Goal: Task Accomplishment & Management: Complete application form

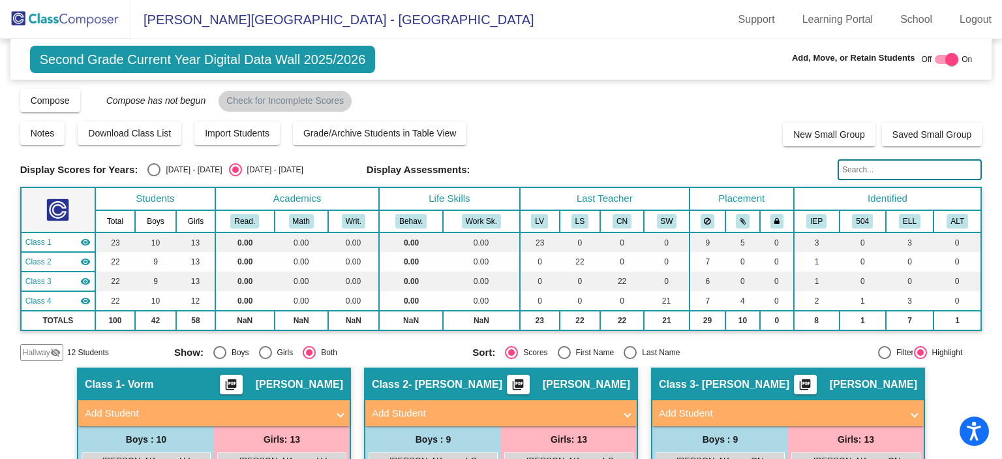
scroll to position [691, 0]
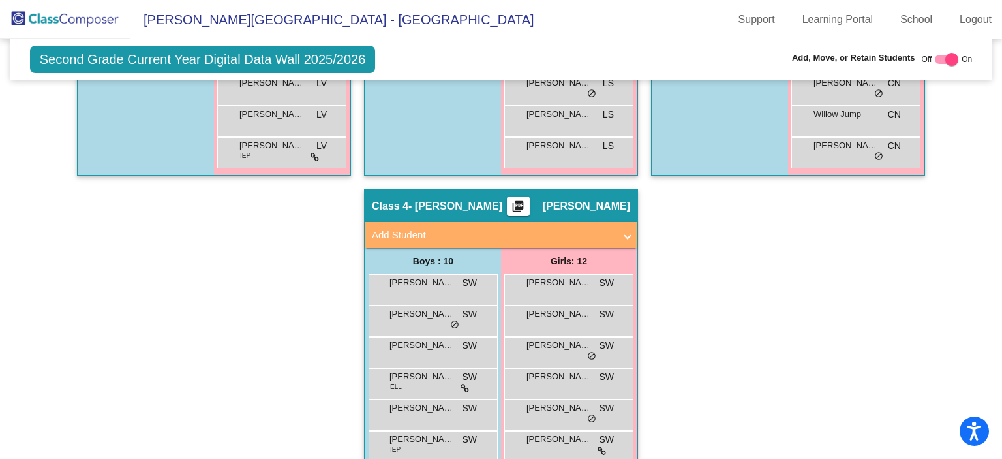
click at [70, 12] on img at bounding box center [65, 19] width 131 height 39
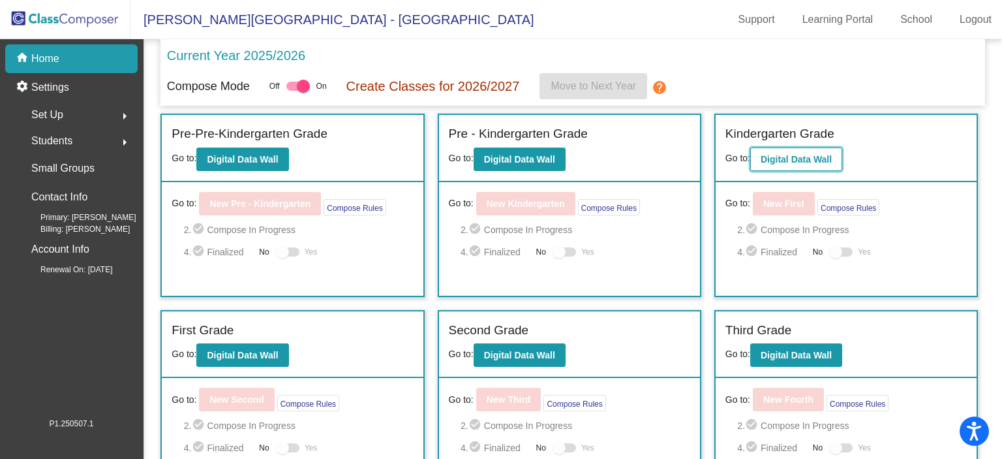
click at [803, 157] on b "Digital Data Wall" at bounding box center [796, 159] width 71 height 10
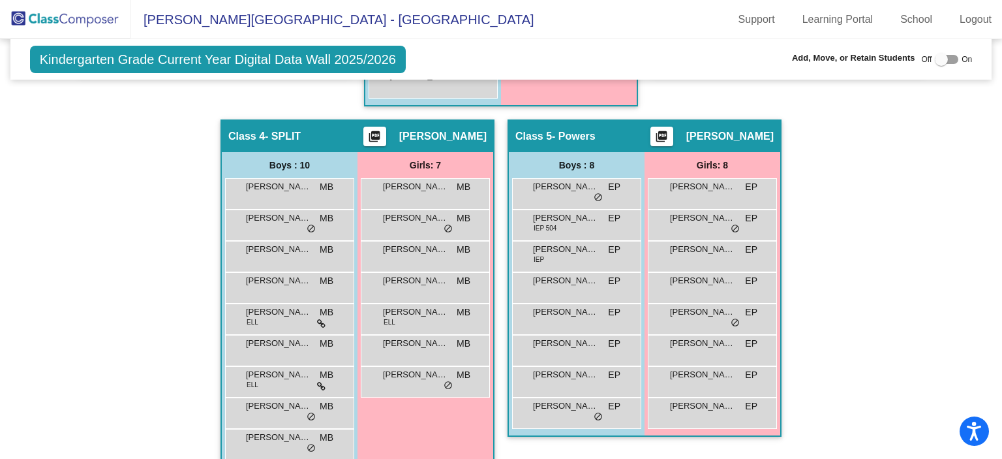
scroll to position [141, 0]
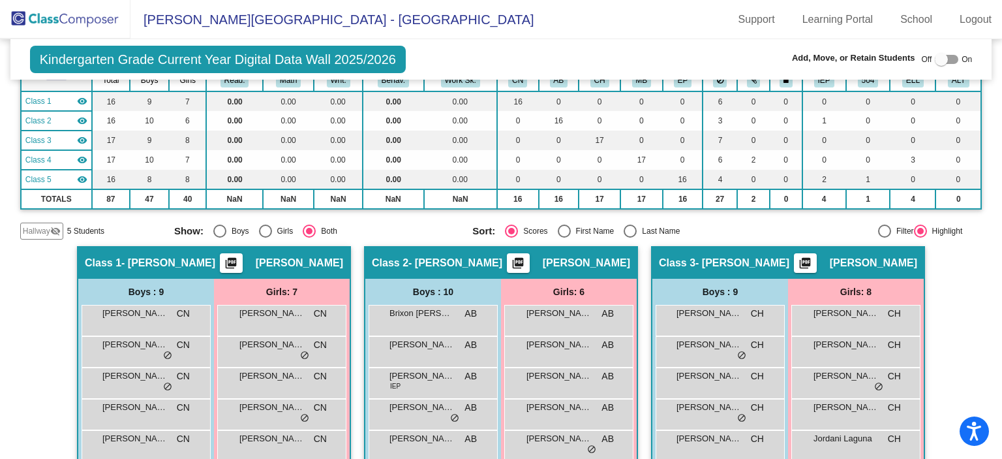
click at [78, 14] on img at bounding box center [65, 19] width 131 height 39
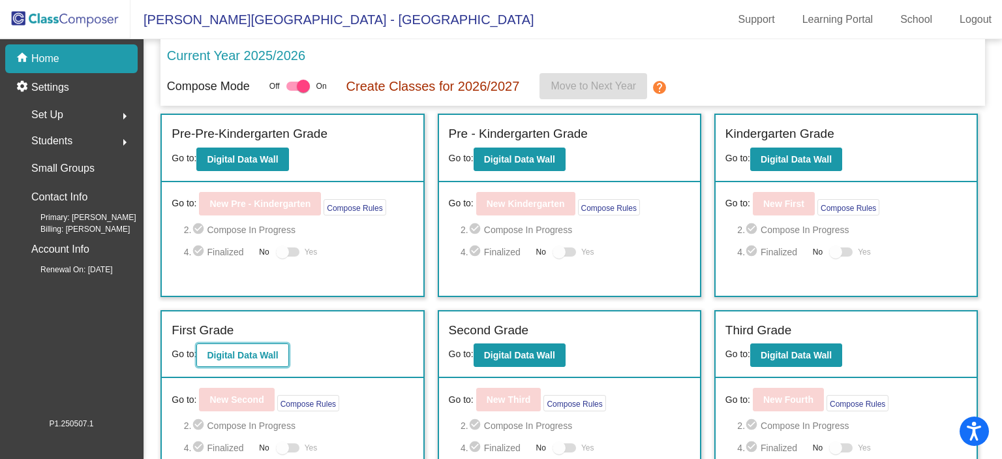
click at [284, 356] on button "Digital Data Wall" at bounding box center [242, 354] width 92 height 23
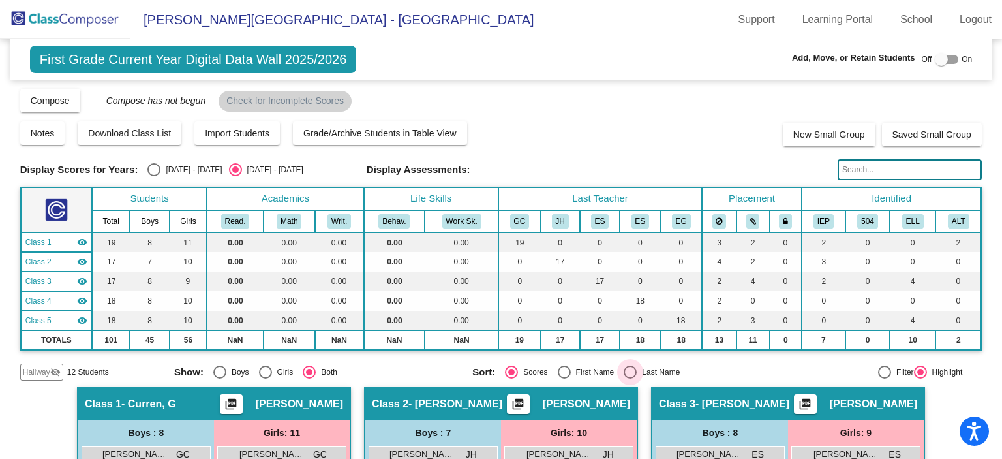
click at [627, 373] on div "Select an option" at bounding box center [630, 371] width 13 height 13
click at [630, 379] on input "Last Name" at bounding box center [630, 379] width 1 height 1
radio input "true"
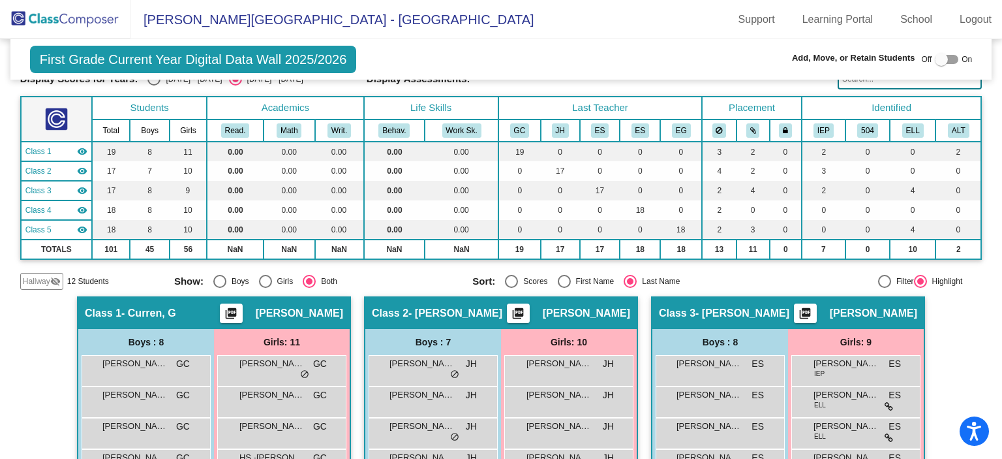
scroll to position [84, 0]
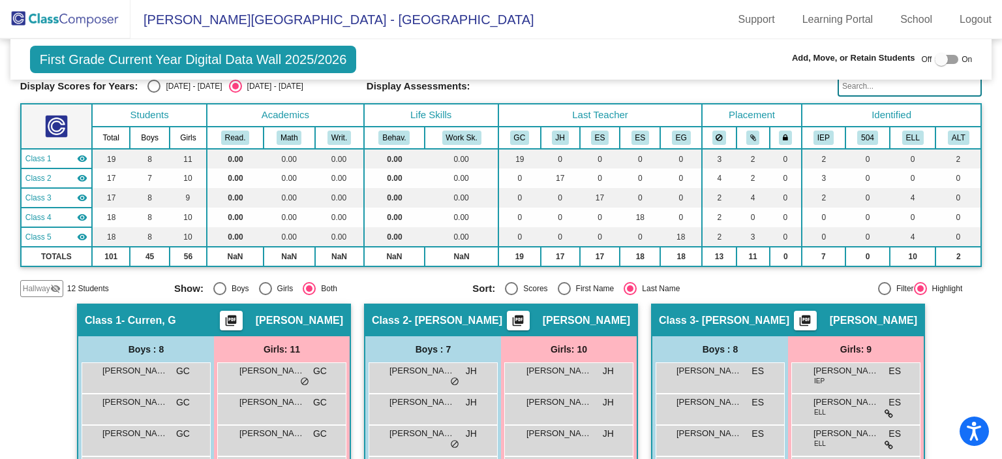
click at [511, 295] on input "Scores" at bounding box center [511, 295] width 1 height 1
radio input "true"
click at [630, 295] on input "Last Name" at bounding box center [630, 295] width 1 height 1
radio input "true"
click at [511, 295] on input "Scores" at bounding box center [511, 295] width 1 height 1
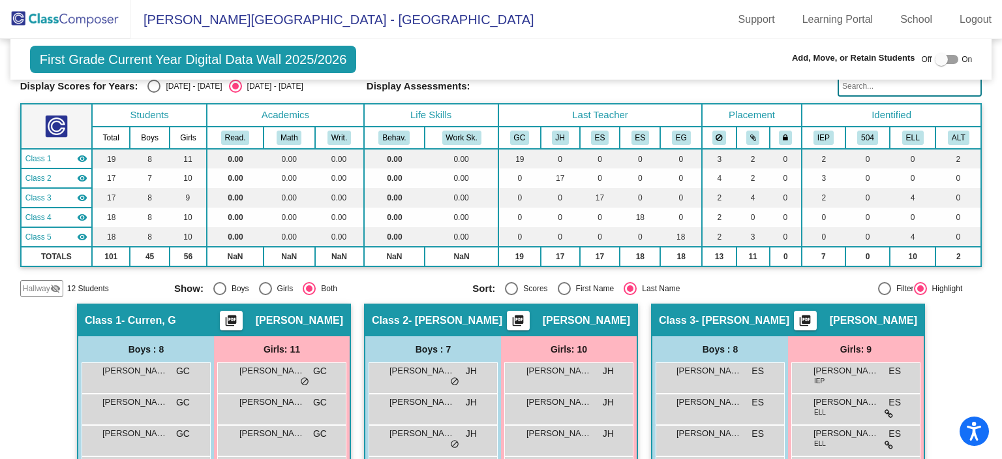
radio input "true"
click at [564, 295] on input "First Name" at bounding box center [564, 295] width 1 height 1
radio input "true"
click at [624, 288] on div "Select an option" at bounding box center [630, 288] width 13 height 13
click at [630, 295] on input "Last Name" at bounding box center [630, 295] width 1 height 1
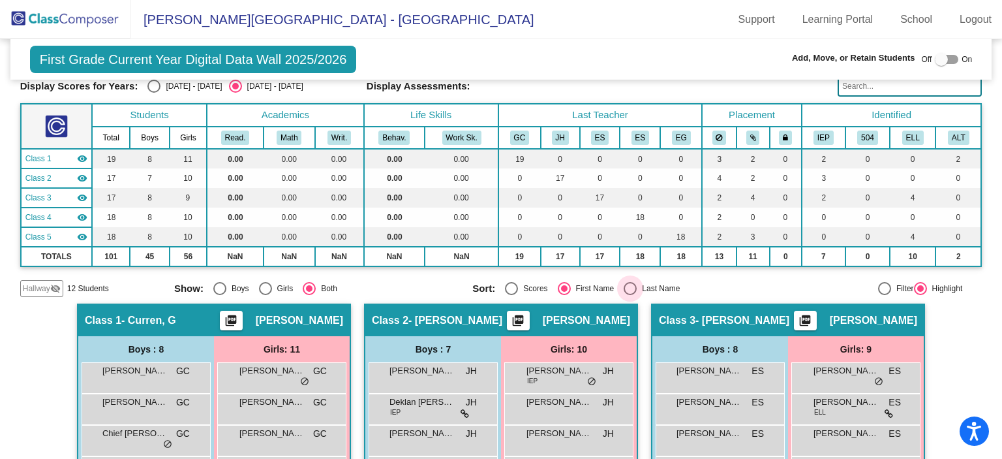
radio input "true"
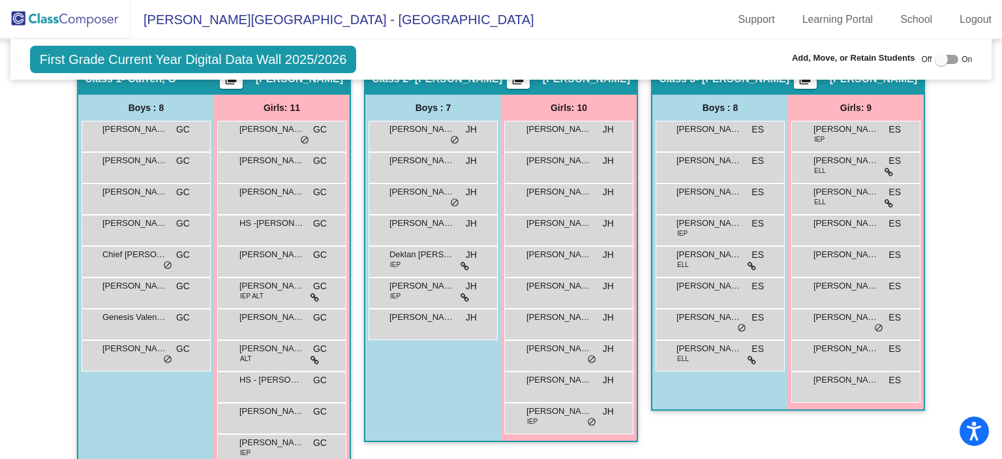
scroll to position [329, 0]
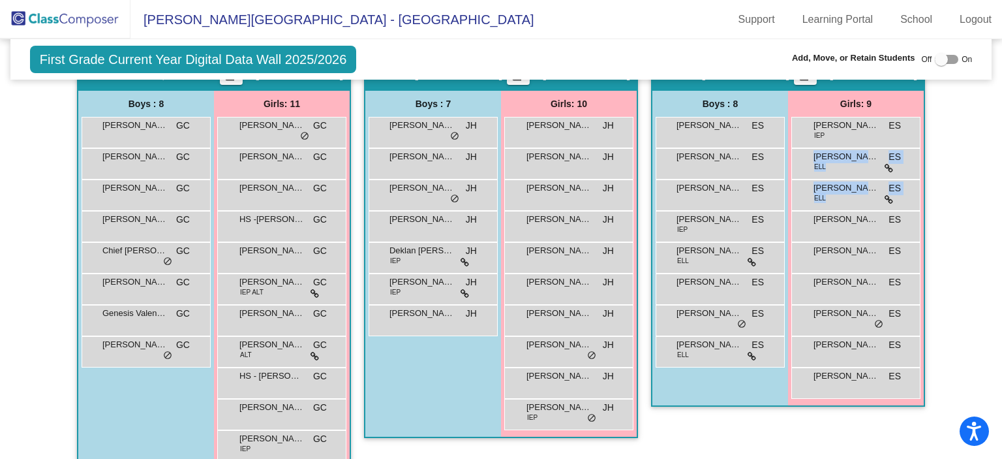
drag, startPoint x: 994, startPoint y: 232, endPoint x: 1002, endPoint y: 174, distance: 58.6
click at [1002, 174] on mat-sidenav-content "First Grade Current Year Digital Data Wall 2025/2026 Add, Move, or Retain Stude…" at bounding box center [501, 249] width 1002 height 420
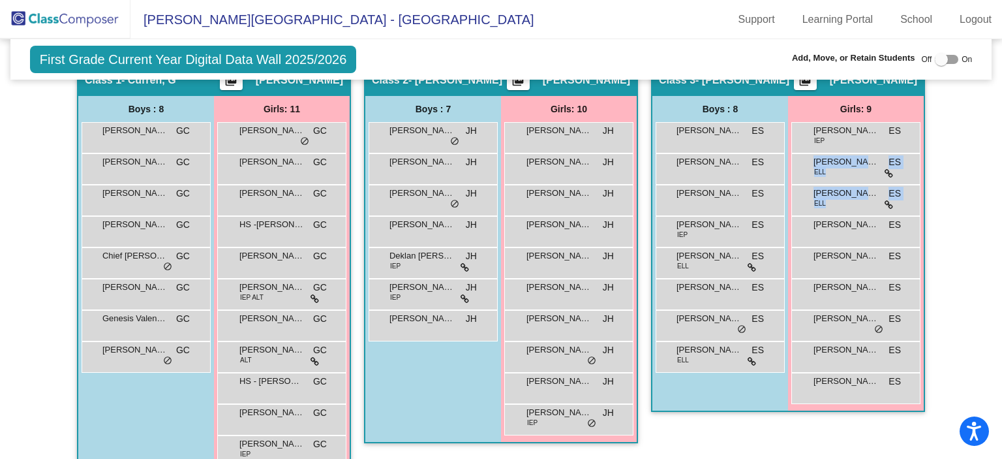
scroll to position [326, 0]
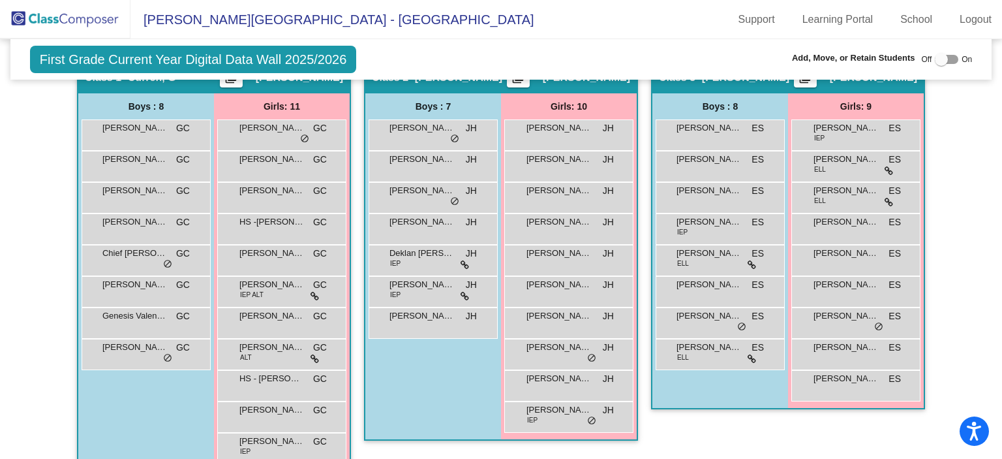
click at [445, 439] on app-classroom "Class 2 - [PERSON_NAME] picture_as_pdf [PERSON_NAME] Add Student First Name Las…" at bounding box center [501, 257] width 274 height 393
drag, startPoint x: 993, startPoint y: 281, endPoint x: 1002, endPoint y: 221, distance: 60.6
click at [1002, 221] on mat-sidenav-content "First Grade Current Year Digital Data Wall 2025/2026 Add, Move, or Retain Stude…" at bounding box center [501, 249] width 1002 height 420
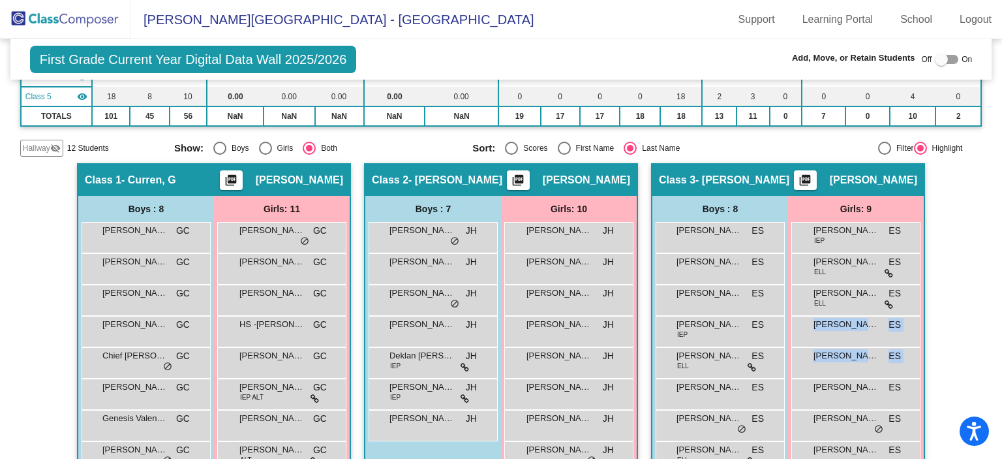
scroll to position [234, 0]
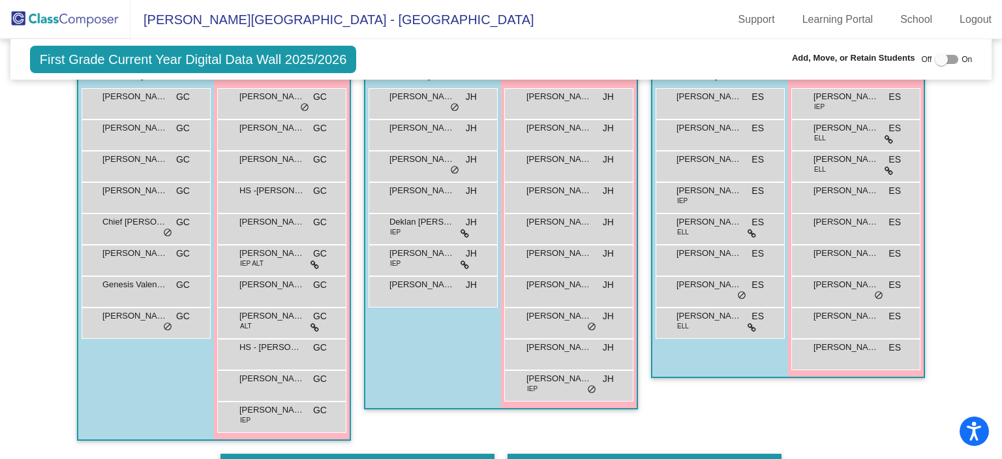
scroll to position [303, 0]
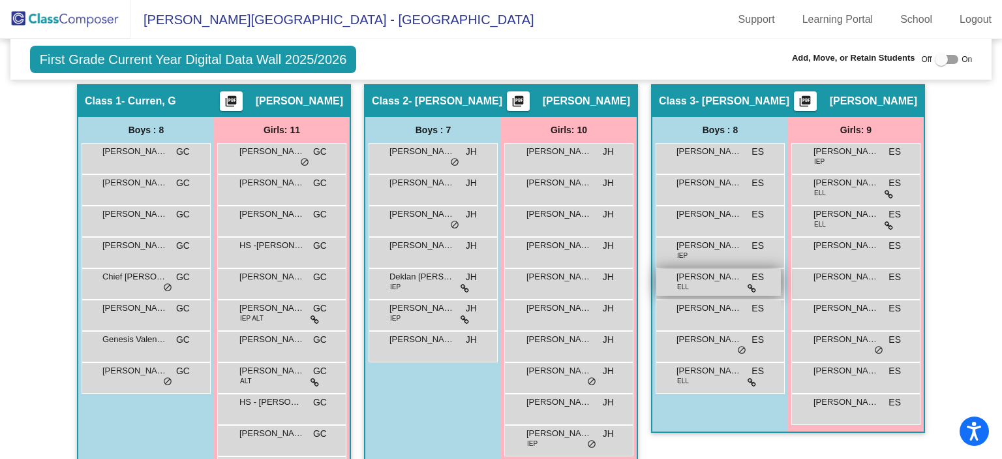
click at [713, 285] on div "[PERSON_NAME] [PERSON_NAME] ELL ES lock do_not_disturb_alt" at bounding box center [719, 282] width 125 height 27
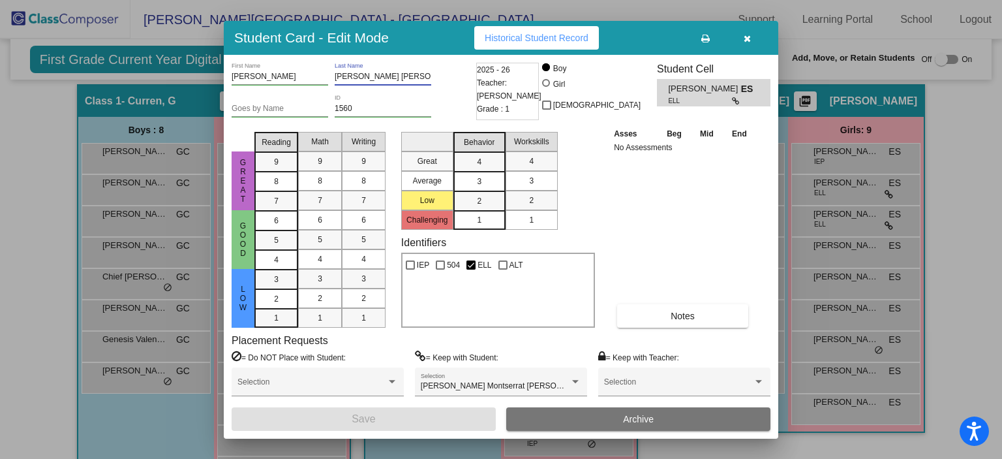
drag, startPoint x: 405, startPoint y: 74, endPoint x: 386, endPoint y: 75, distance: 18.9
click at [386, 75] on input "[PERSON_NAME] [PERSON_NAME]" at bounding box center [383, 76] width 97 height 9
drag, startPoint x: 362, startPoint y: 75, endPoint x: 298, endPoint y: 80, distance: 64.2
click at [298, 80] on div "[PERSON_NAME] First Name [PERSON_NAME] [PERSON_NAME] Last Name" at bounding box center [352, 79] width 241 height 32
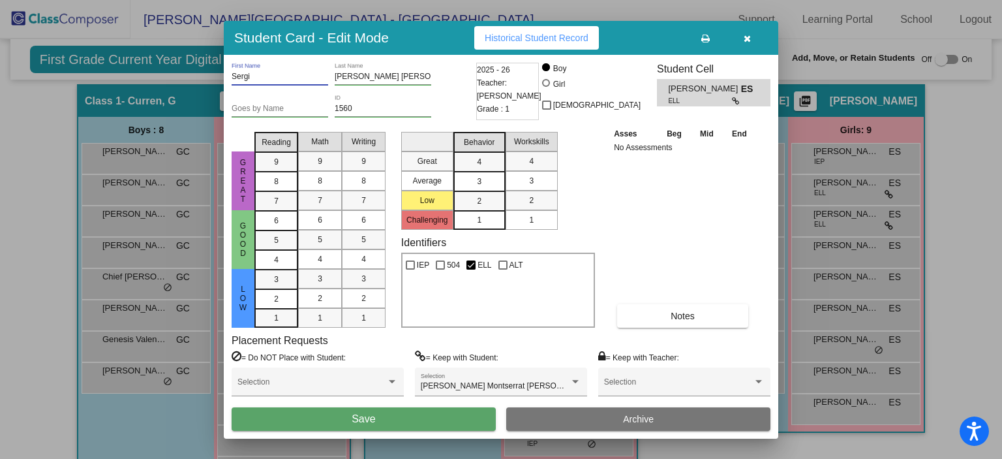
type input "Sergi"
drag, startPoint x: 362, startPoint y: 77, endPoint x: 332, endPoint y: 77, distance: 30.7
click at [332, 77] on div "[PERSON_NAME] First Name [PERSON_NAME] [PERSON_NAME] Last Name" at bounding box center [352, 79] width 241 height 32
drag, startPoint x: 332, startPoint y: 77, endPoint x: 349, endPoint y: 78, distance: 17.6
click at [349, 78] on div "[PERSON_NAME] First Name [PERSON_NAME] [PERSON_NAME] Last Name" at bounding box center [352, 79] width 241 height 32
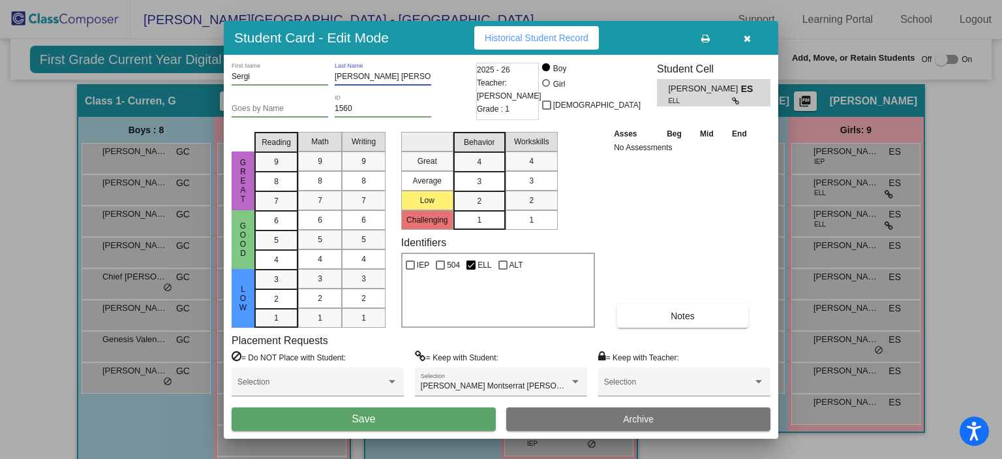
click at [359, 77] on input "[PERSON_NAME] [PERSON_NAME]" at bounding box center [383, 76] width 97 height 9
drag, startPoint x: 359, startPoint y: 77, endPoint x: 337, endPoint y: 77, distance: 22.2
click at [337, 77] on input "[PERSON_NAME] [PERSON_NAME]" at bounding box center [383, 76] width 97 height 9
paste input "[PERSON_NAME]"
type input "[PERSON_NAME] [PERSON_NAME]"
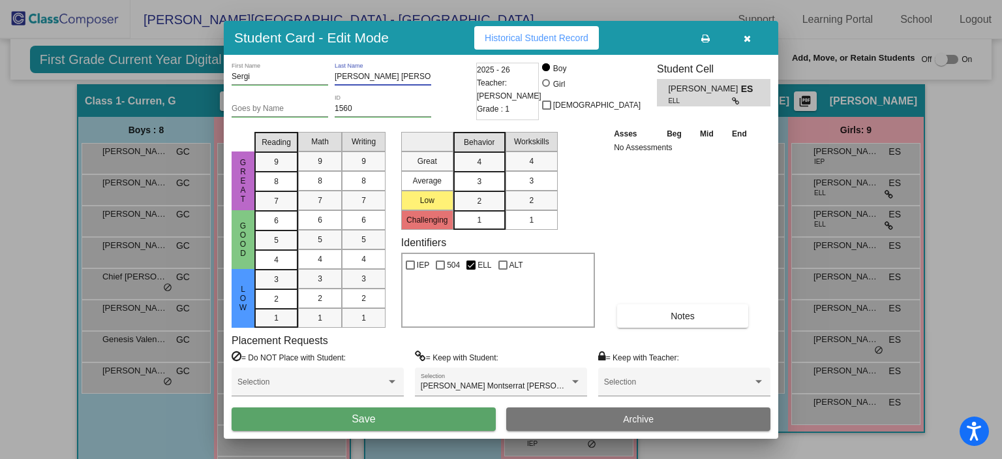
click at [431, 412] on button "Save" at bounding box center [364, 418] width 264 height 23
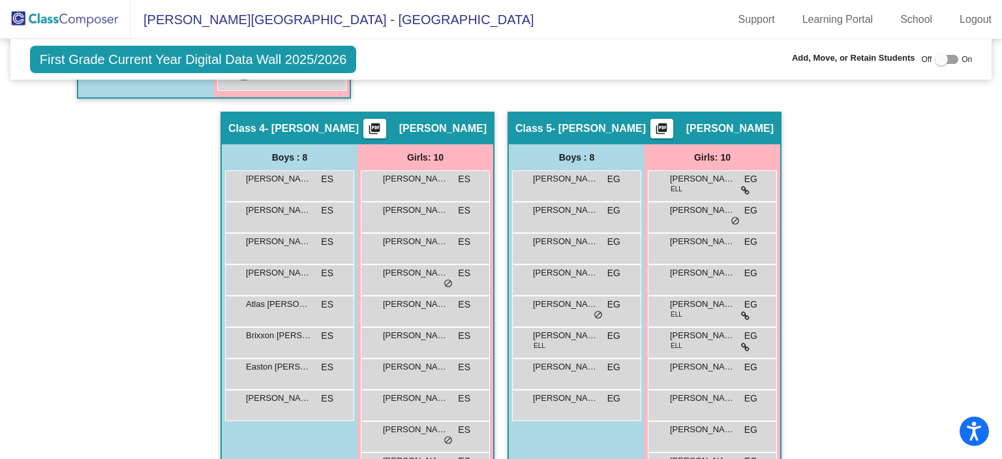
scroll to position [726, 0]
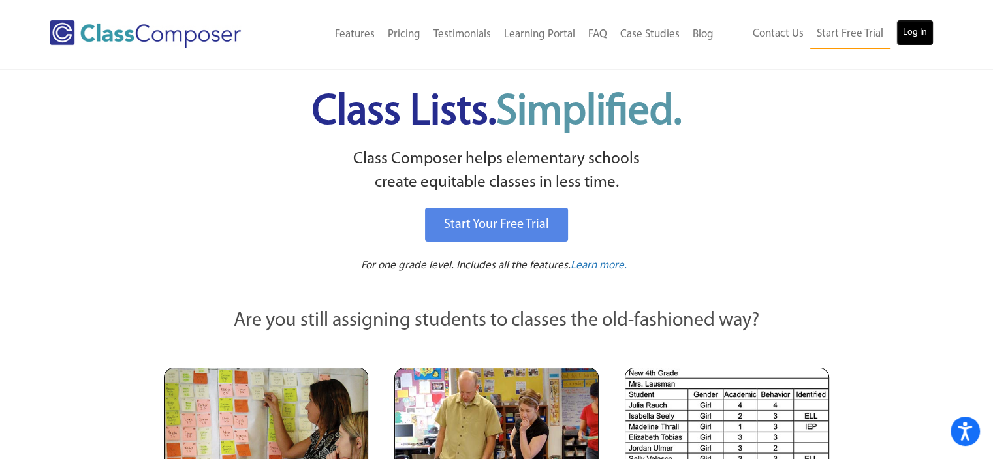
click at [925, 33] on link "Log In" at bounding box center [914, 33] width 37 height 26
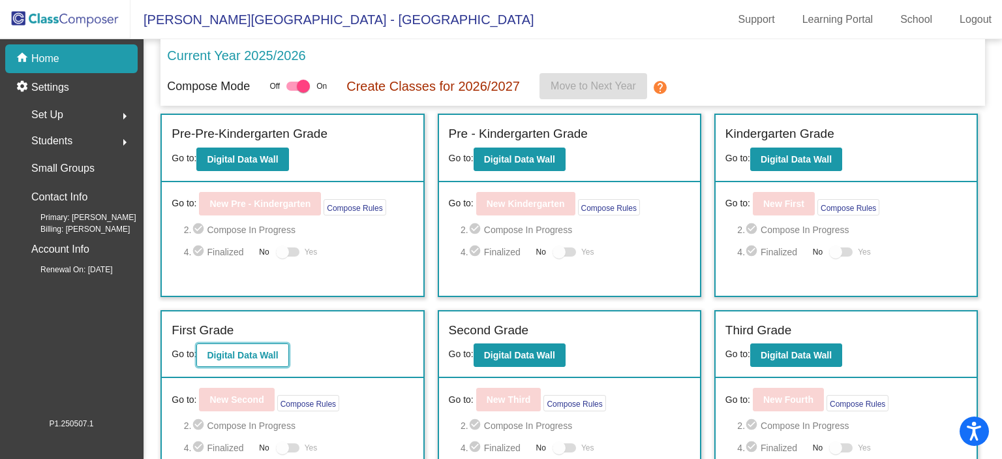
click at [277, 350] on b "Digital Data Wall" at bounding box center [242, 355] width 71 height 10
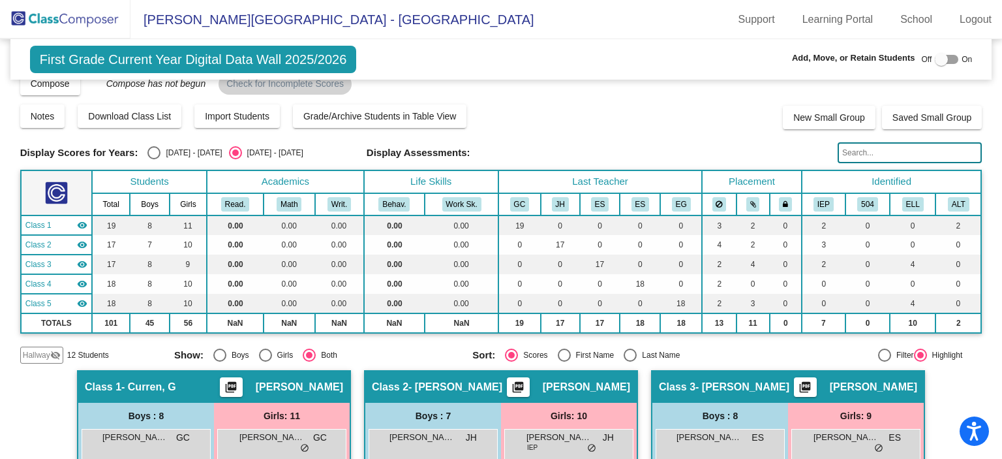
scroll to position [49, 0]
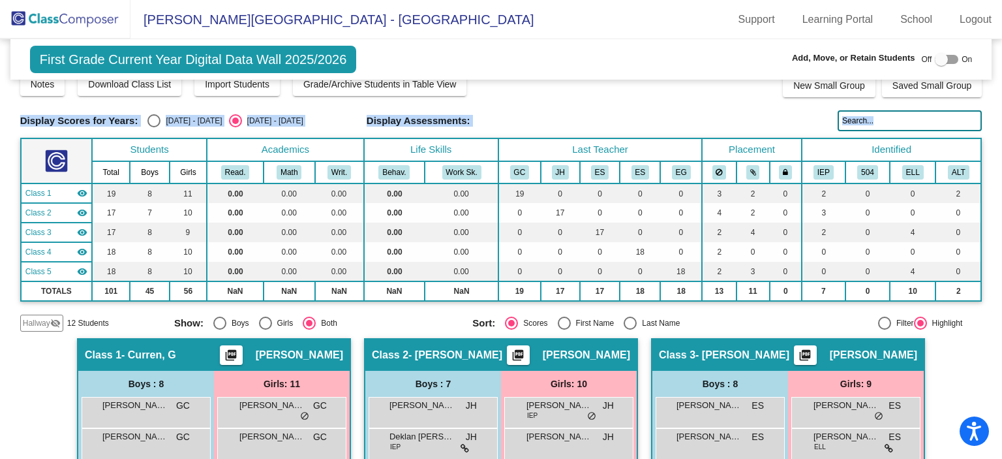
drag, startPoint x: 995, startPoint y: 73, endPoint x: 1000, endPoint y: 146, distance: 72.6
click at [1000, 146] on mat-sidenav-content "First Grade Current Year Digital Data Wall 2025/2026 Add, Move, or Retain Stude…" at bounding box center [501, 249] width 1002 height 420
click at [981, 124] on mat-sidenav-content "First Grade Current Year Digital Data Wall 2025/2026 Add, Move, or Retain Stude…" at bounding box center [501, 249] width 1002 height 420
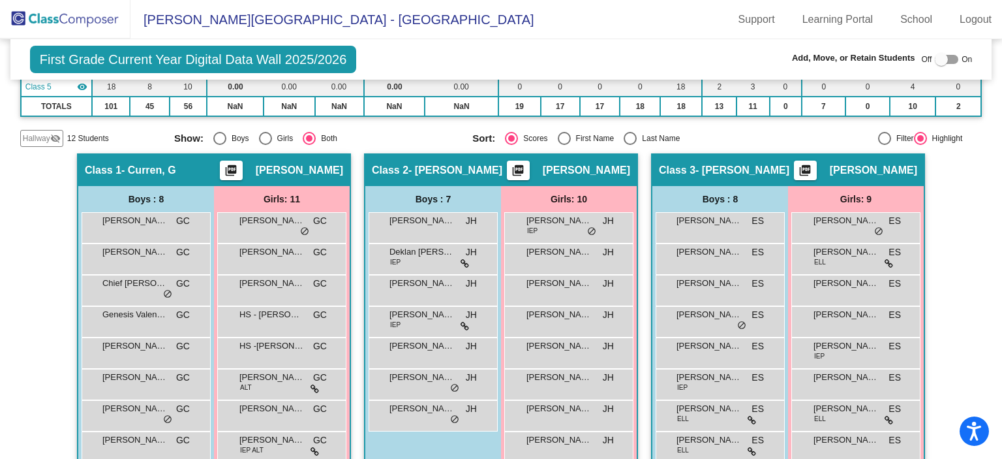
scroll to position [222, 0]
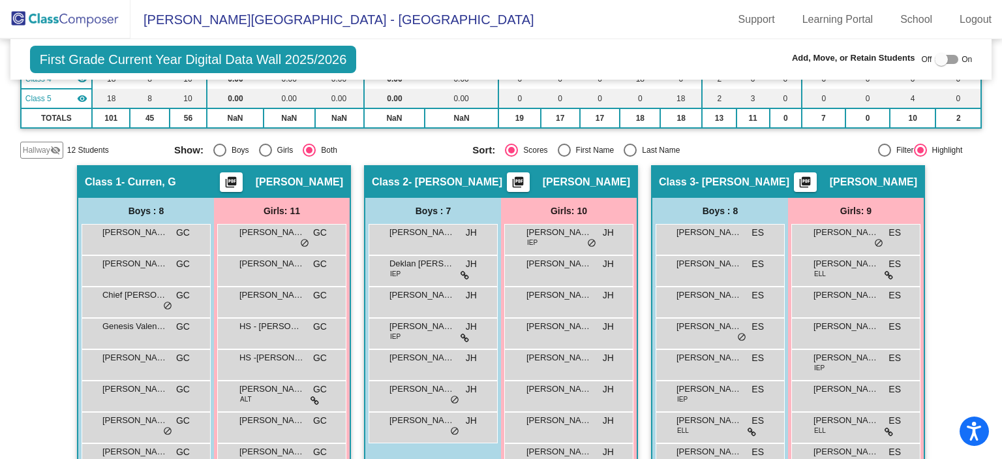
click at [936, 54] on div at bounding box center [941, 59] width 13 height 13
checkbox input "true"
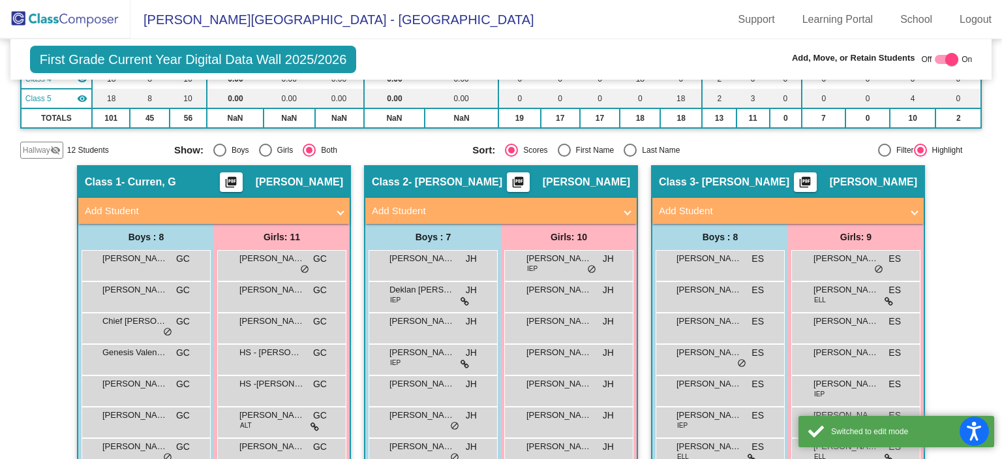
click at [869, 207] on mat-panel-title "Add Student" at bounding box center [780, 211] width 243 height 15
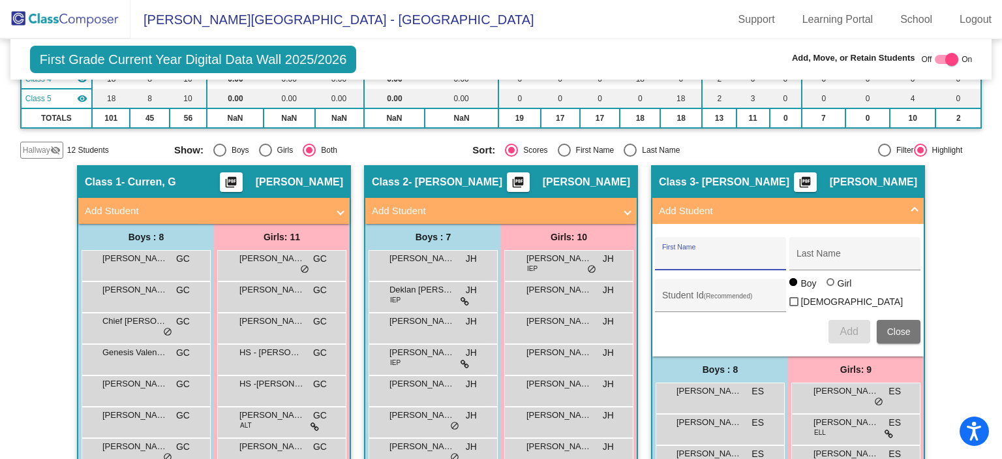
click at [724, 260] on input "First Name" at bounding box center [720, 258] width 117 height 10
type input "s"
type input "Steven"
click at [806, 253] on input "Last Name" at bounding box center [855, 258] width 117 height 10
type input "b"
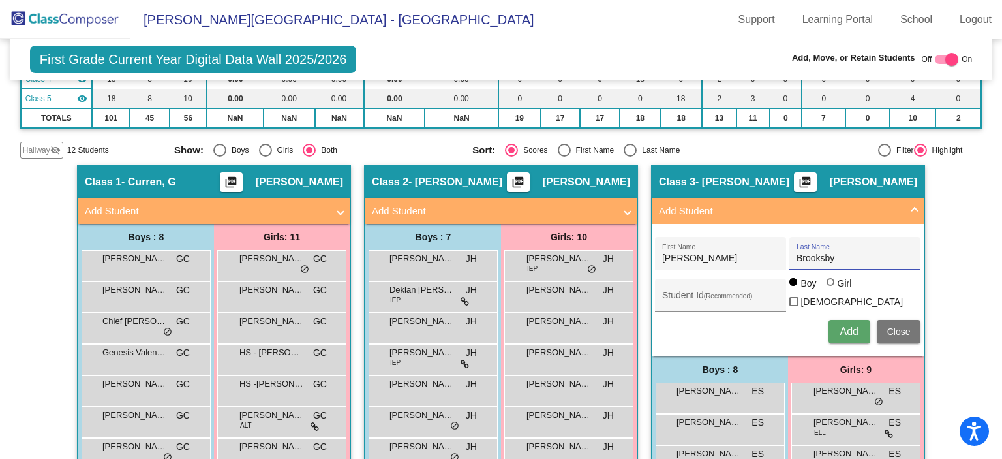
type input "Brooksby"
click at [844, 326] on span "Add" at bounding box center [849, 331] width 18 height 11
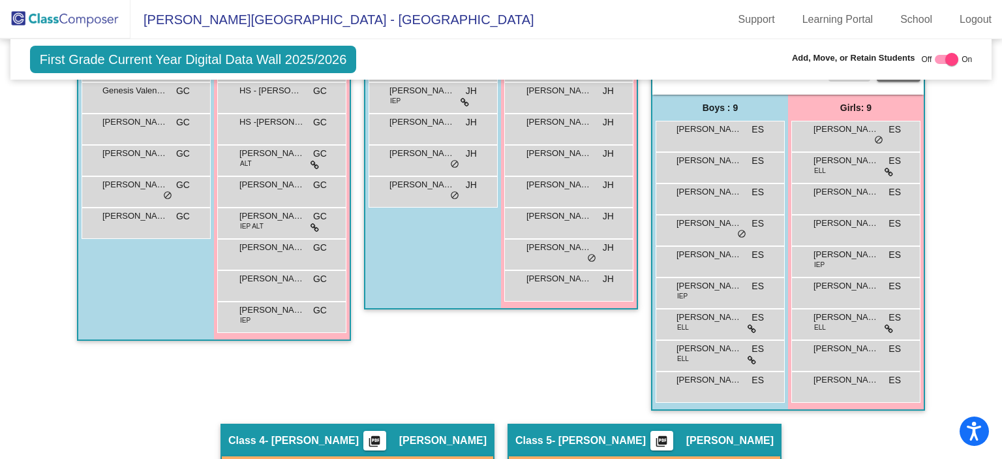
scroll to position [484, 0]
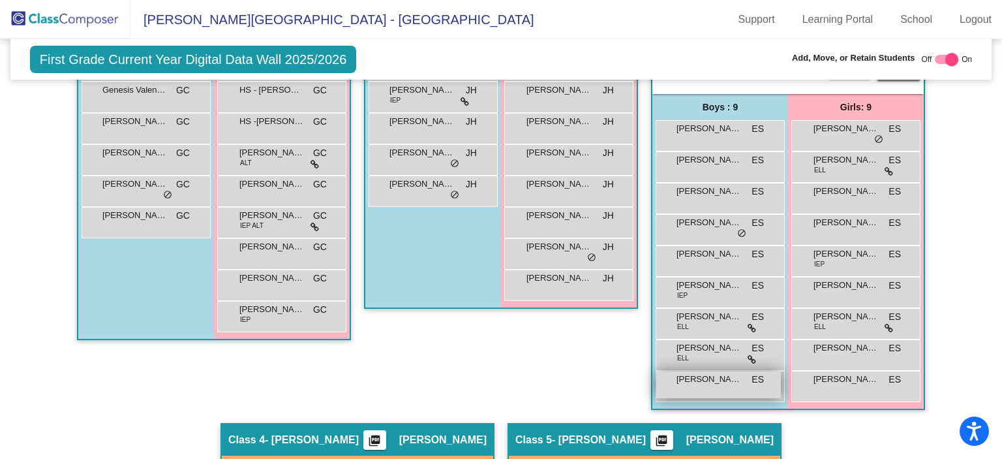
click at [712, 380] on span "Steven Brooksby" at bounding box center [709, 379] width 65 height 13
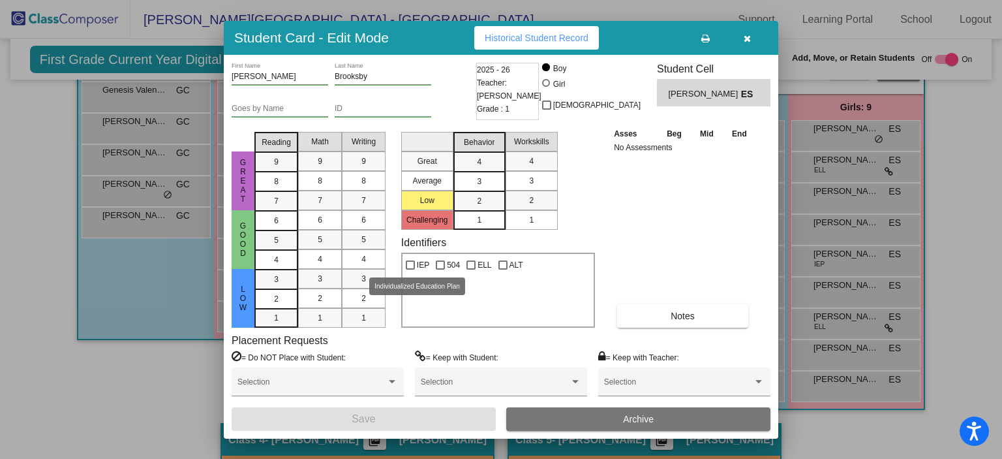
click at [404, 266] on div "IEP" at bounding box center [418, 263] width 30 height 18
click at [408, 264] on div at bounding box center [410, 264] width 9 height 9
click at [410, 270] on input "IEP" at bounding box center [410, 270] width 1 height 1
checkbox input "true"
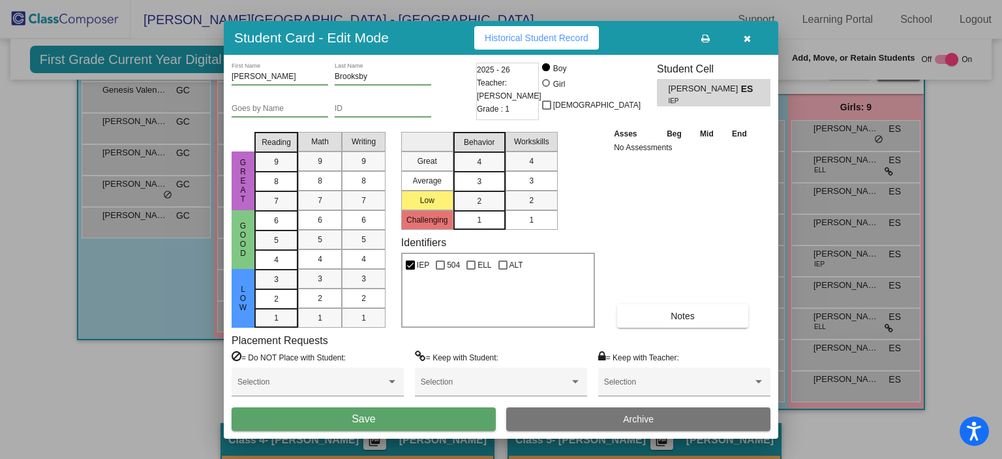
click at [447, 416] on button "Save" at bounding box center [364, 418] width 264 height 23
